Goal: Information Seeking & Learning: Find specific fact

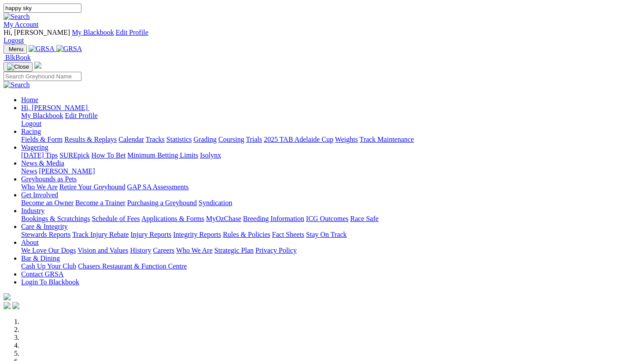
type input "happy sky"
click at [30, 13] on img at bounding box center [17, 17] width 26 height 8
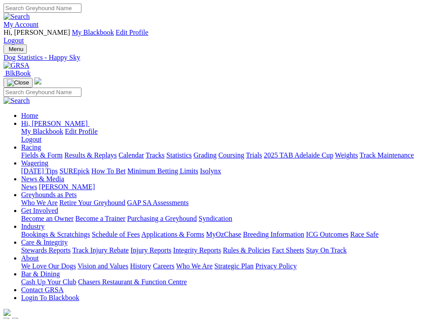
click at [81, 8] on input "Search" at bounding box center [43, 8] width 78 height 9
type input "nitrogen outlaw"
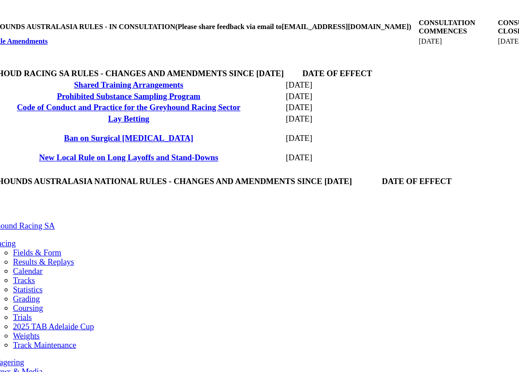
scroll to position [358, 0]
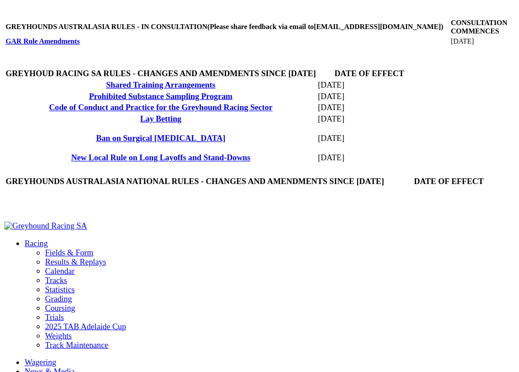
click at [109, 192] on link "New Local Rule on Long Layoffs and Stand-Downs" at bounding box center [138, 187] width 154 height 7
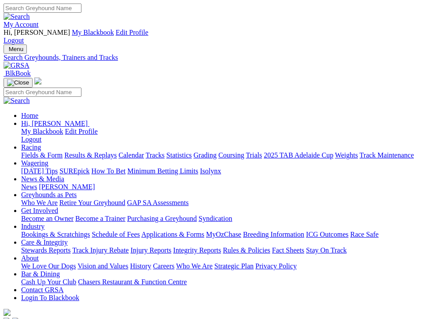
click at [81, 7] on input "Search" at bounding box center [43, 8] width 78 height 9
type input "miss Bella grey"
click at [30, 13] on img at bounding box center [17, 17] width 26 height 8
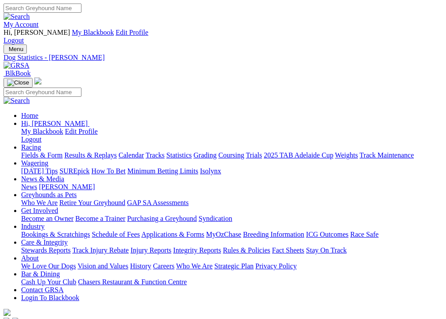
click at [81, 10] on input "Search" at bounding box center [43, 8] width 78 height 9
type input "paw some salone"
click at [30, 16] on link at bounding box center [17, 16] width 26 height 7
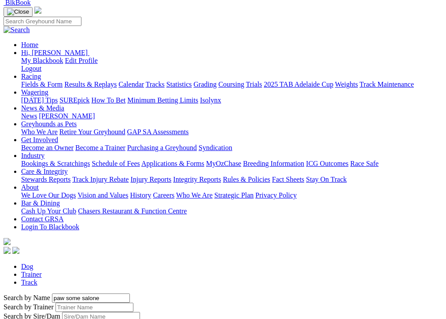
scroll to position [71, 0]
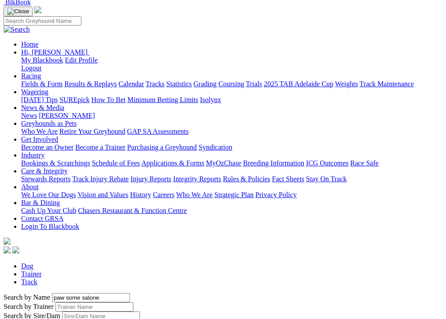
click at [66, 293] on input "paw some salone" at bounding box center [91, 297] width 78 height 9
click at [60, 293] on input "paw some slaone" at bounding box center [91, 297] width 78 height 9
type input "paw some sloane"
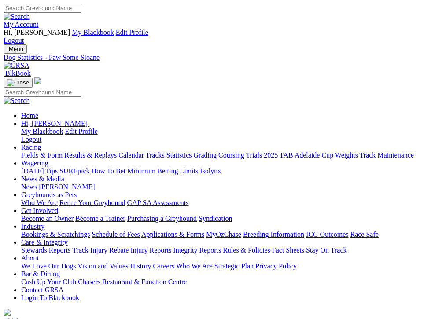
click at [81, 11] on input "Search" at bounding box center [43, 8] width 78 height 9
paste input "Anasazi Monelli"
type input "Anasazi Monelli"
click at [30, 13] on img at bounding box center [17, 17] width 26 height 8
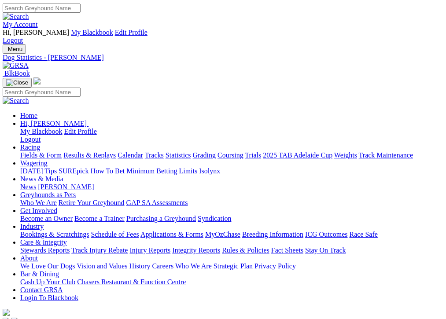
scroll to position [0, 1]
click at [81, 9] on input "Search" at bounding box center [42, 8] width 78 height 9
paste input "Rocket Man Rose"
type input "Rocket Man Rose"
click at [29, 15] on link at bounding box center [16, 16] width 26 height 7
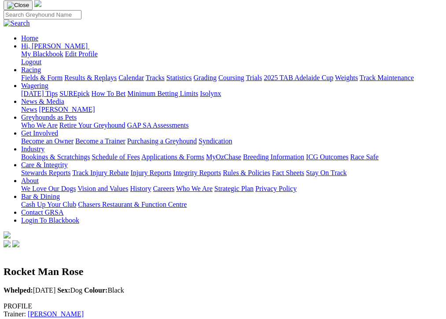
scroll to position [2, 0]
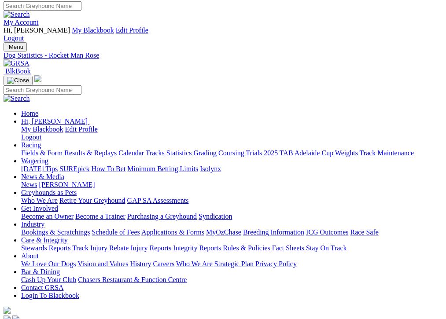
click at [81, 7] on input "Search" at bounding box center [43, 5] width 78 height 9
paste input "Yarramundi Coco"
type input "Yarramundi Coco"
click at [30, 11] on img at bounding box center [17, 15] width 26 height 8
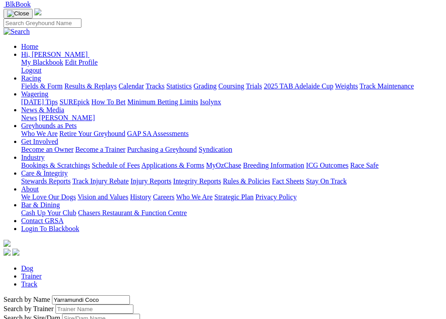
scroll to position [66, 0]
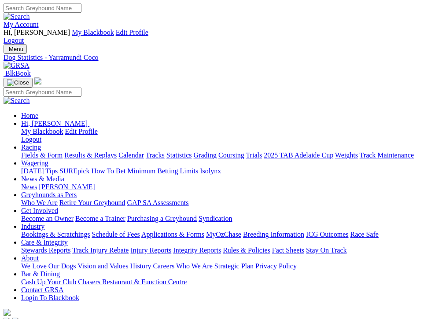
click at [81, 7] on input "Search" at bounding box center [43, 8] width 78 height 9
type input "lost at sea"
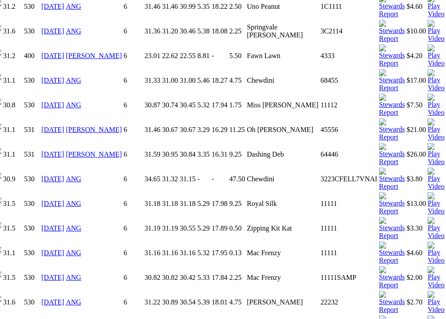
scroll to position [929, 0]
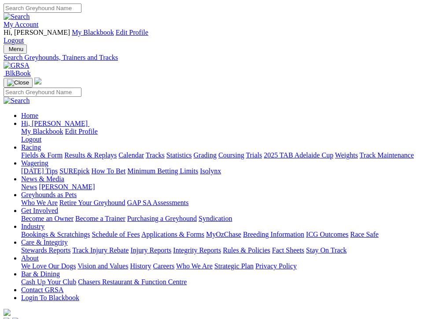
click at [81, 10] on input "Search" at bounding box center [43, 8] width 78 height 9
paste input "Aston Christian"
type input "Aston Christian"
click at [30, 13] on img at bounding box center [17, 17] width 26 height 8
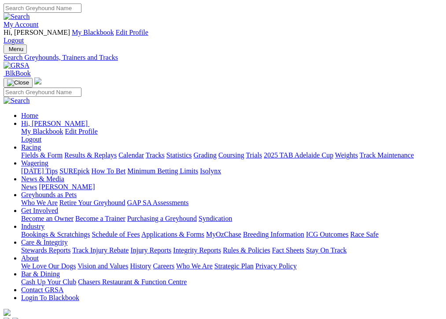
click at [81, 7] on input "Search" at bounding box center [43, 8] width 78 height 9
paste input "Queen of Scotch"
type input "Queen of Scotch"
click at [30, 13] on img at bounding box center [17, 17] width 26 height 8
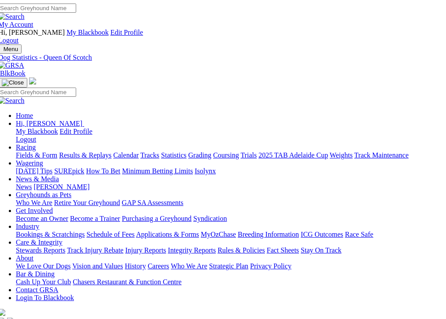
scroll to position [0, 5]
click at [76, 7] on input "Search" at bounding box center [37, 8] width 78 height 9
paste input "Bridgewater Lyn"
drag, startPoint x: 179, startPoint y: 8, endPoint x: 125, endPoint y: 7, distance: 53.2
click at [76, 7] on input "Bridgewater Lyn" at bounding box center [37, 8] width 78 height 9
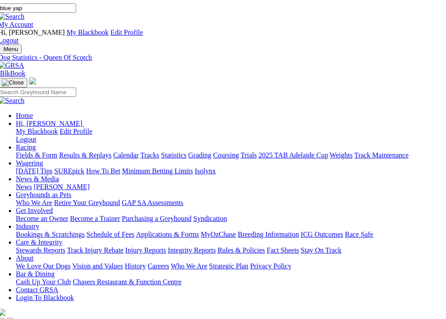
type input "blue yap"
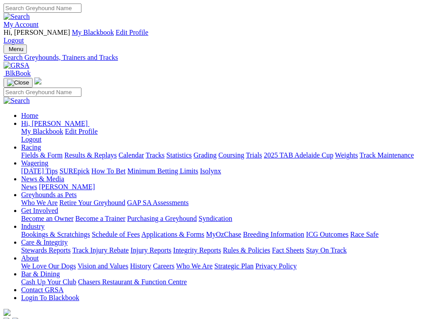
click at [81, 10] on input "Search" at bounding box center [43, 8] width 78 height 9
type input "[PERSON_NAME]"
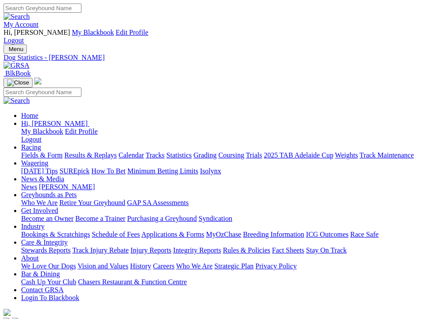
click at [81, 8] on input "Search" at bounding box center [43, 8] width 78 height 9
type input "crusher"
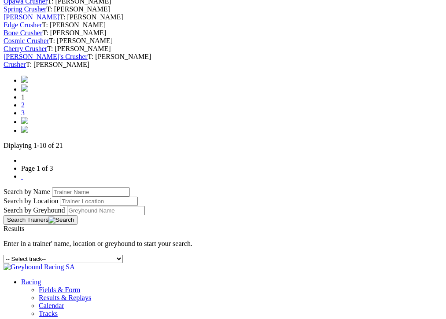
scroll to position [422, 0]
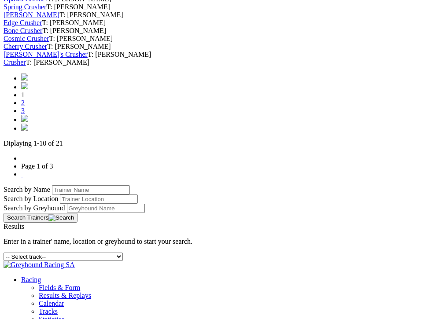
click at [26, 66] on link "Crusher" at bounding box center [15, 62] width 22 height 7
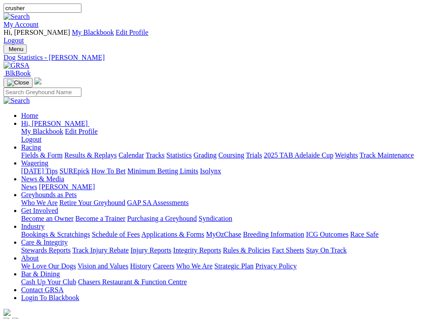
click at [30, 13] on img at bounding box center [17, 17] width 26 height 8
click at [81, 7] on input "Search" at bounding box center [43, 8] width 78 height 9
type input "no strings"
click at [30, 13] on link at bounding box center [17, 16] width 26 height 7
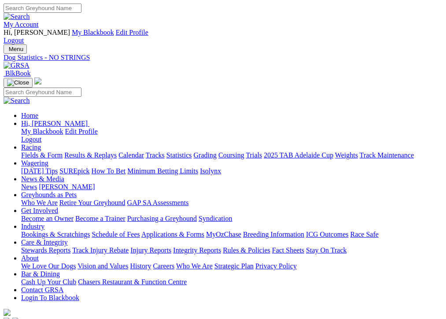
click at [81, 5] on input "Search" at bounding box center [43, 8] width 78 height 9
type input "manila heckle"
click at [30, 14] on link at bounding box center [17, 16] width 26 height 7
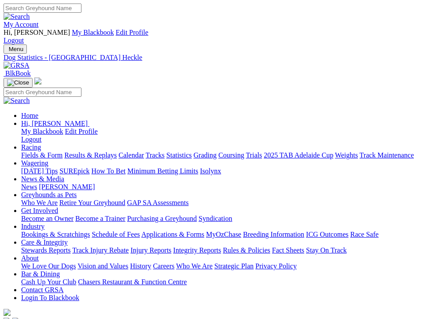
click at [81, 9] on input "Search" at bounding box center [43, 8] width 78 height 9
type input "[PERSON_NAME]"
click at [81, 8] on input "Search" at bounding box center [43, 8] width 78 height 9
paste input "Lamia Louise"
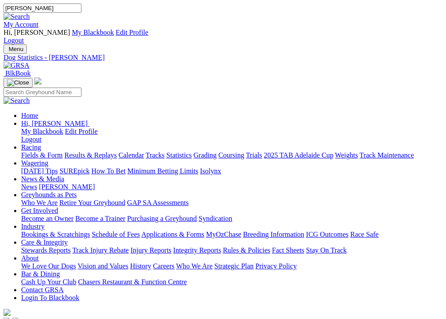
type input "Lamia Louise"
click at [30, 13] on img at bounding box center [17, 17] width 26 height 8
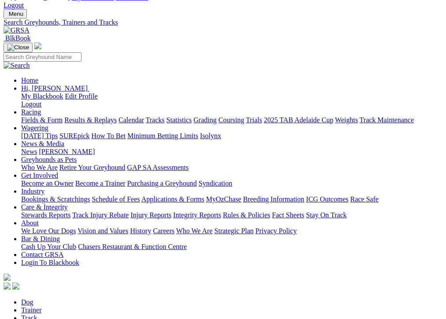
scroll to position [35, 0]
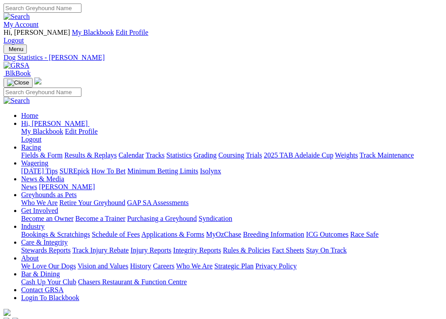
scroll to position [0, 4]
click at [81, 9] on input "Search" at bounding box center [43, 8] width 78 height 9
click at [81, 11] on input "Compton" at bounding box center [43, 8] width 78 height 9
type input "Compton yap"
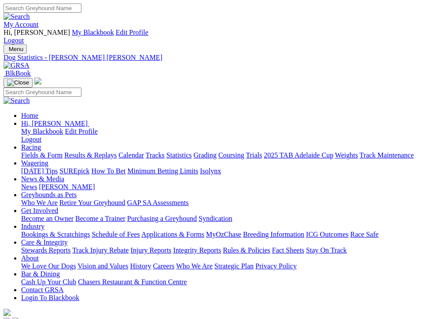
click at [81, 10] on input "Search" at bounding box center [43, 8] width 78 height 9
paste input "[DEMOGRAPHIC_DATA] Nitrous"
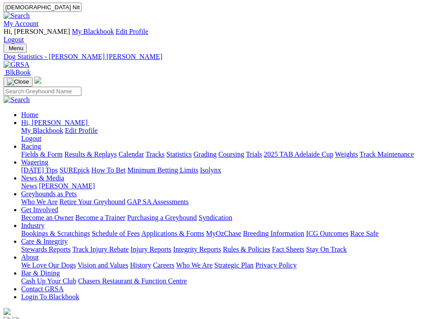
scroll to position [1, 0]
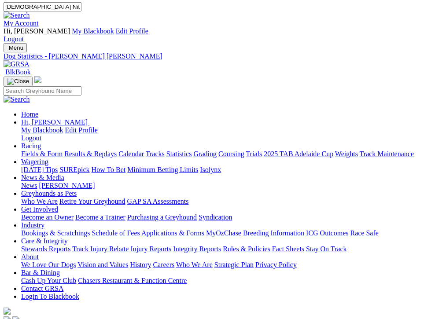
drag, startPoint x: 171, startPoint y: 8, endPoint x: 127, endPoint y: 7, distance: 43.6
click at [127, 7] on div "Lady Nitrous My Account Hi, christine My Blackbook Edit Profile Logout" at bounding box center [223, 22] width 439 height 41
type input "external ten"
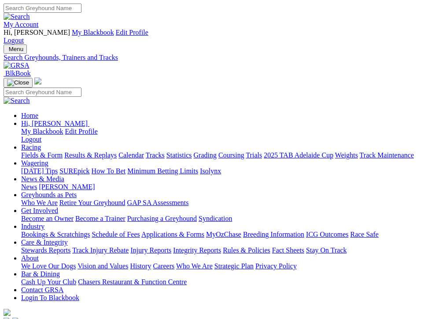
click at [81, 9] on input "Search" at bounding box center [43, 8] width 78 height 9
paste input "Eternal Ten"
type input "Eternal Ten"
click at [30, 13] on img at bounding box center [17, 17] width 26 height 8
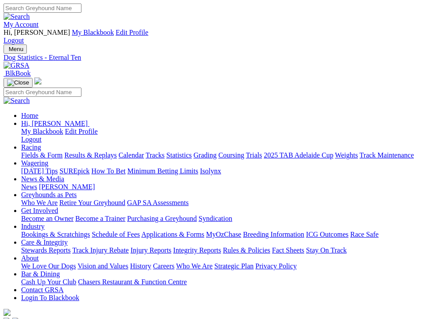
click at [81, 8] on input "Search" at bounding box center [43, 8] width 78 height 9
paste input "Lornett Express"
type input "Lornett Express"
click at [30, 13] on img at bounding box center [17, 17] width 26 height 8
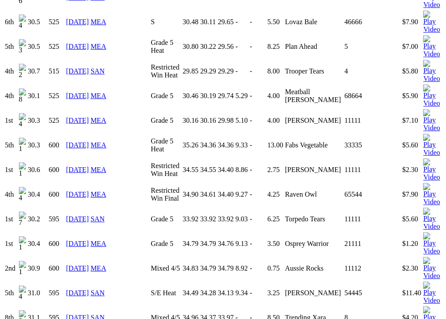
scroll to position [890, 0]
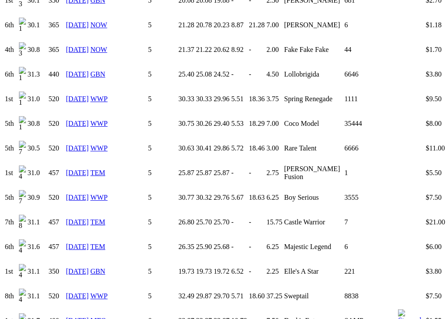
scroll to position [952, 0]
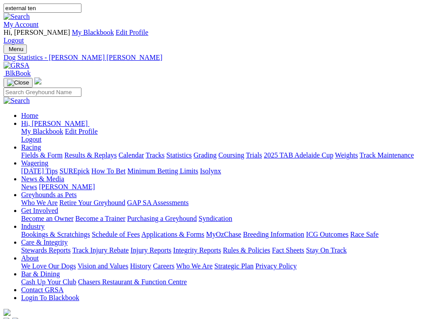
drag, startPoint x: 172, startPoint y: 12, endPoint x: 120, endPoint y: 7, distance: 53.1
click at [120, 7] on div "external ten My Account Hi, christine My Blackbook Edit Profile Logout" at bounding box center [223, 24] width 439 height 41
paste input "[DEMOGRAPHIC_DATA] Nitrous"
type input "[DEMOGRAPHIC_DATA] Nitrous"
click at [30, 13] on img at bounding box center [17, 17] width 26 height 8
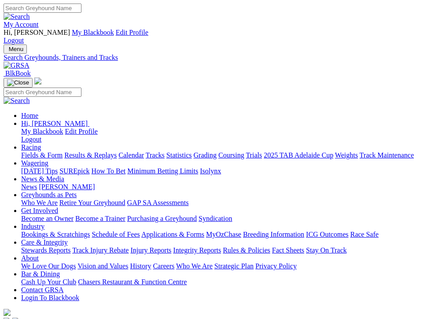
drag, startPoint x: 200, startPoint y: 11, endPoint x: 135, endPoint y: 3, distance: 65.7
click at [135, 4] on div "My Account Hi, [PERSON_NAME] My Blackbook Edit Profile Logout" at bounding box center [223, 24] width 439 height 41
paste input "Bungaloo jordy"
type input "Bungaloo jordy"
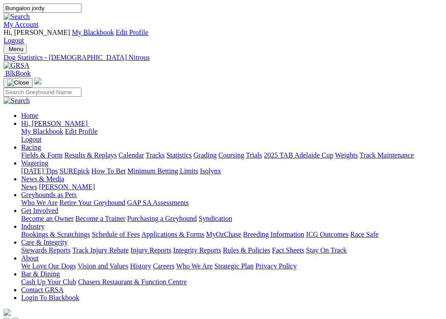
click at [30, 13] on img at bounding box center [17, 17] width 26 height 8
click at [81, 8] on input "Search" at bounding box center [43, 8] width 78 height 9
paste input "Crusher"
type input "Crusher"
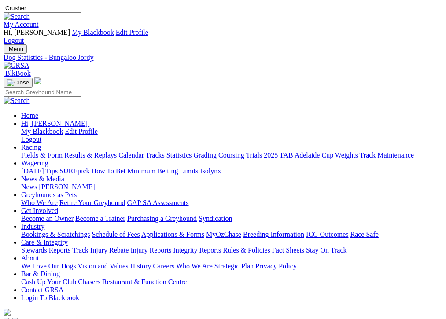
click at [30, 13] on img at bounding box center [17, 17] width 26 height 8
click at [81, 8] on input "Search" at bounding box center [43, 8] width 78 height 9
type input "oak vale charger"
type input "oakvale charger"
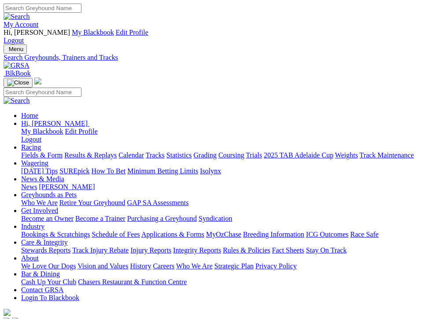
click at [143, 4] on div "My Account Hi, christine My Blackbook Edit Profile Logout" at bounding box center [223, 24] width 439 height 41
click at [81, 8] on input "Search" at bounding box center [43, 8] width 78 height 9
type input "ricoliona bale"
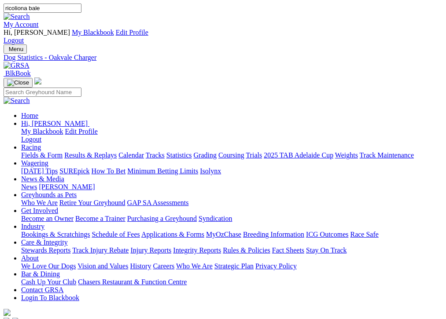
click at [30, 13] on img at bounding box center [17, 17] width 26 height 8
click at [81, 11] on input "Search" at bounding box center [43, 8] width 78 height 9
paste input "Ricolina Babe"
type input "Ricolina Babe"
click at [30, 13] on img at bounding box center [17, 17] width 26 height 8
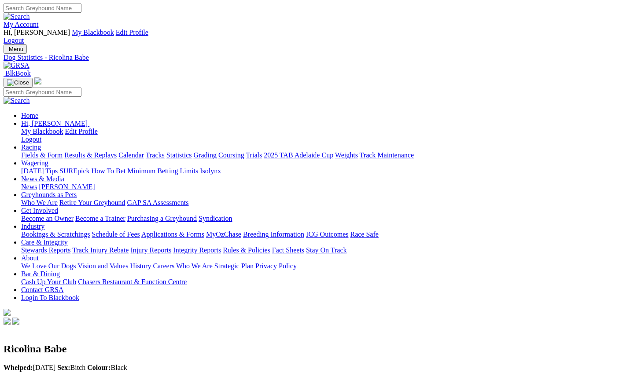
click at [68, 238] on link "Care & Integrity" at bounding box center [44, 241] width 47 height 7
click at [270, 246] on link "Rules & Policies" at bounding box center [247, 249] width 48 height 7
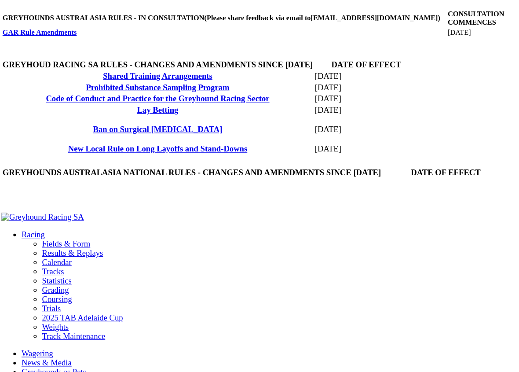
scroll to position [365, 0]
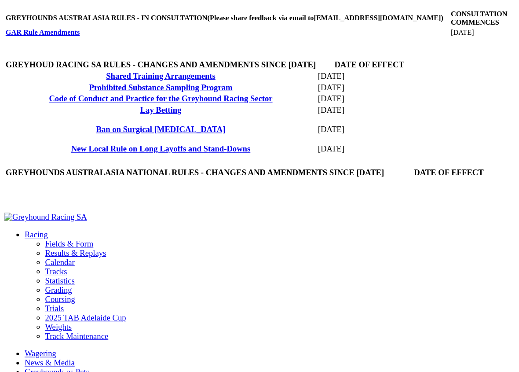
click at [134, 141] on link "Code of Conduct and Practice for the Greyhound Racing Sector" at bounding box center [138, 137] width 192 height 7
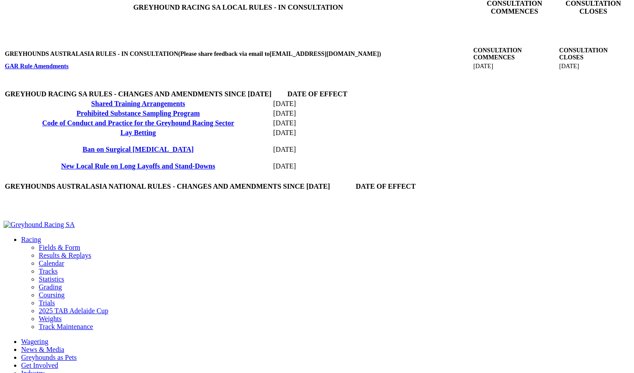
scroll to position [367, 0]
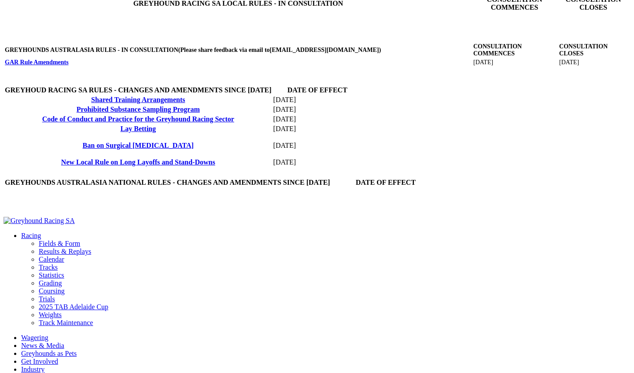
click at [87, 123] on link "Code of Conduct and Practice for the Greyhound Racing Sector" at bounding box center [138, 118] width 192 height 7
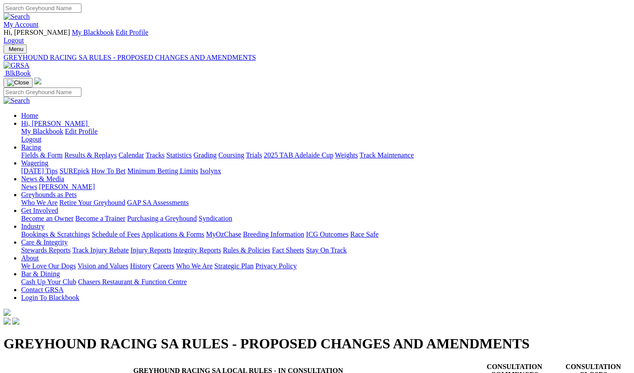
scroll to position [367, 0]
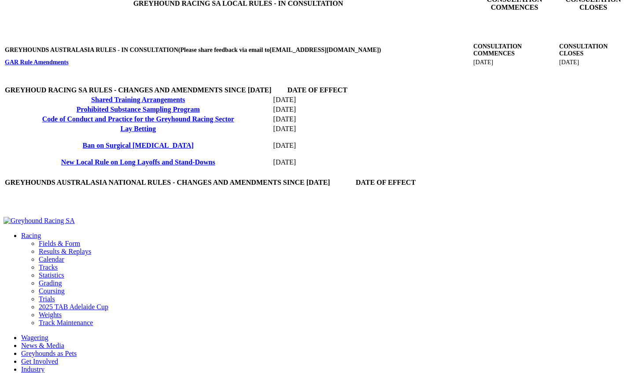
click at [174, 123] on link "Code of Conduct and Practice for the Greyhound Racing Sector" at bounding box center [138, 118] width 192 height 7
